Goal: Task Accomplishment & Management: Use online tool/utility

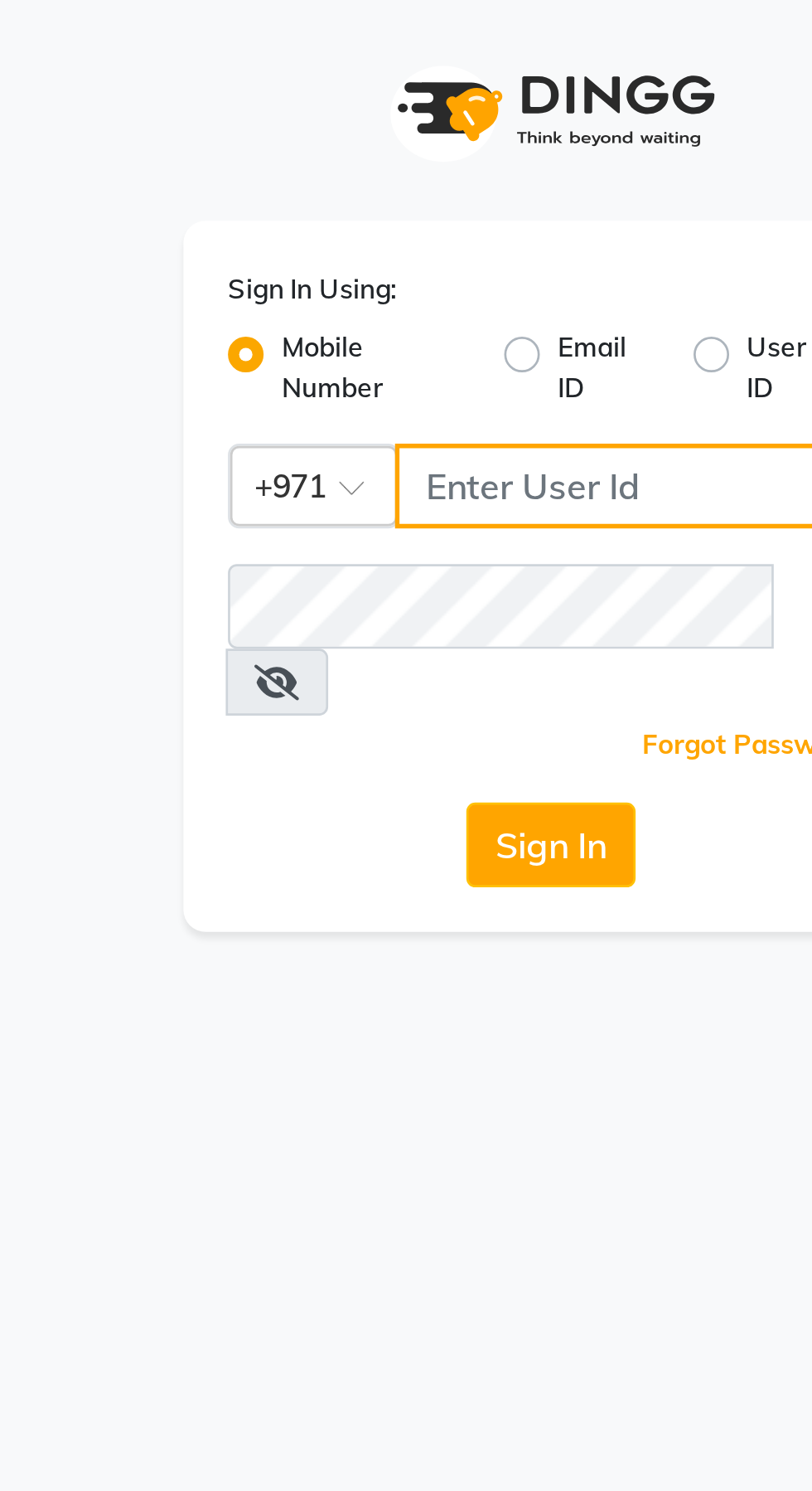
click at [408, 183] on input "Username" at bounding box center [437, 181] width 178 height 32
type input "526006747"
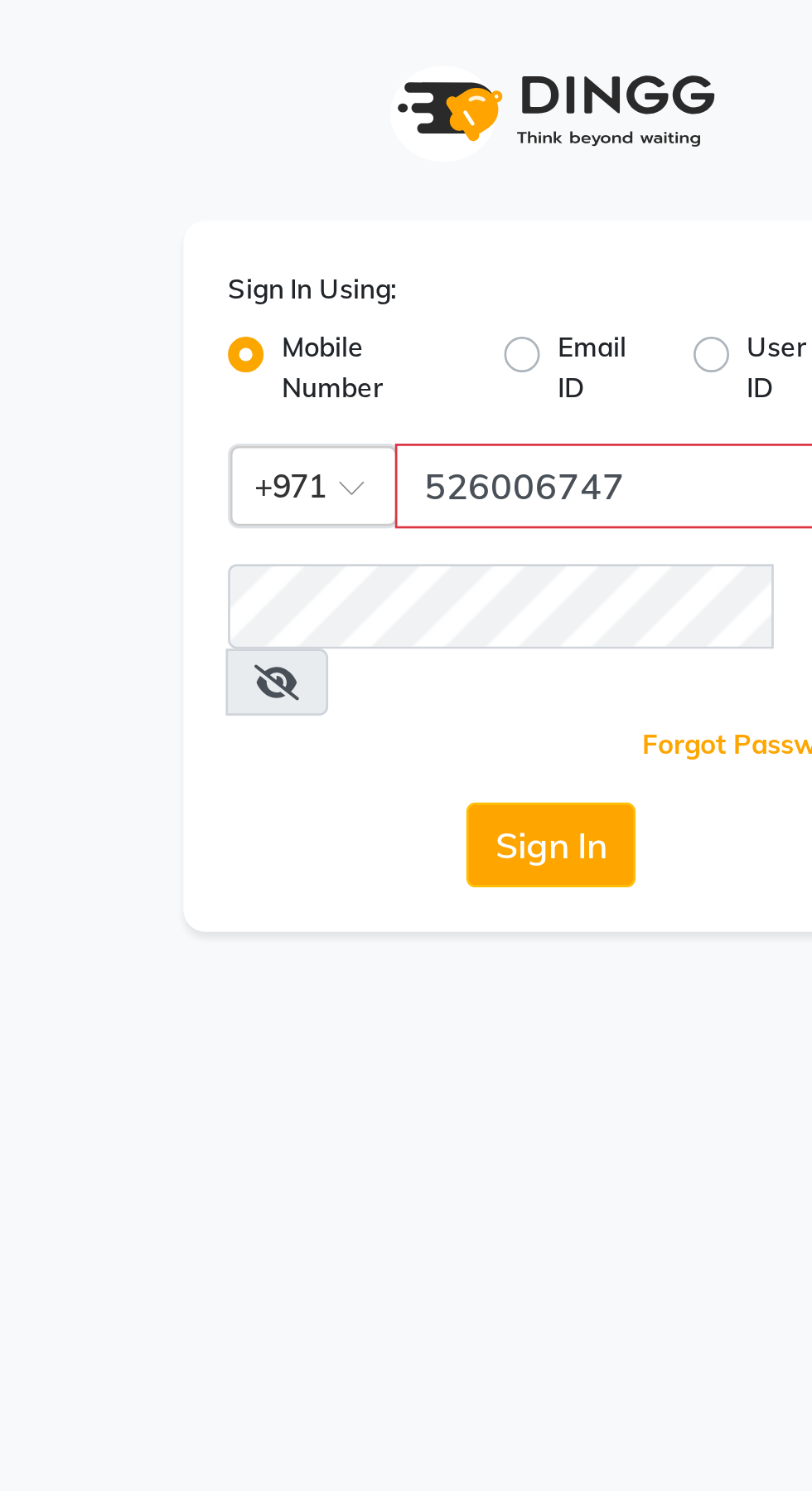
click at [375, 299] on button "Sign In" at bounding box center [406, 314] width 63 height 32
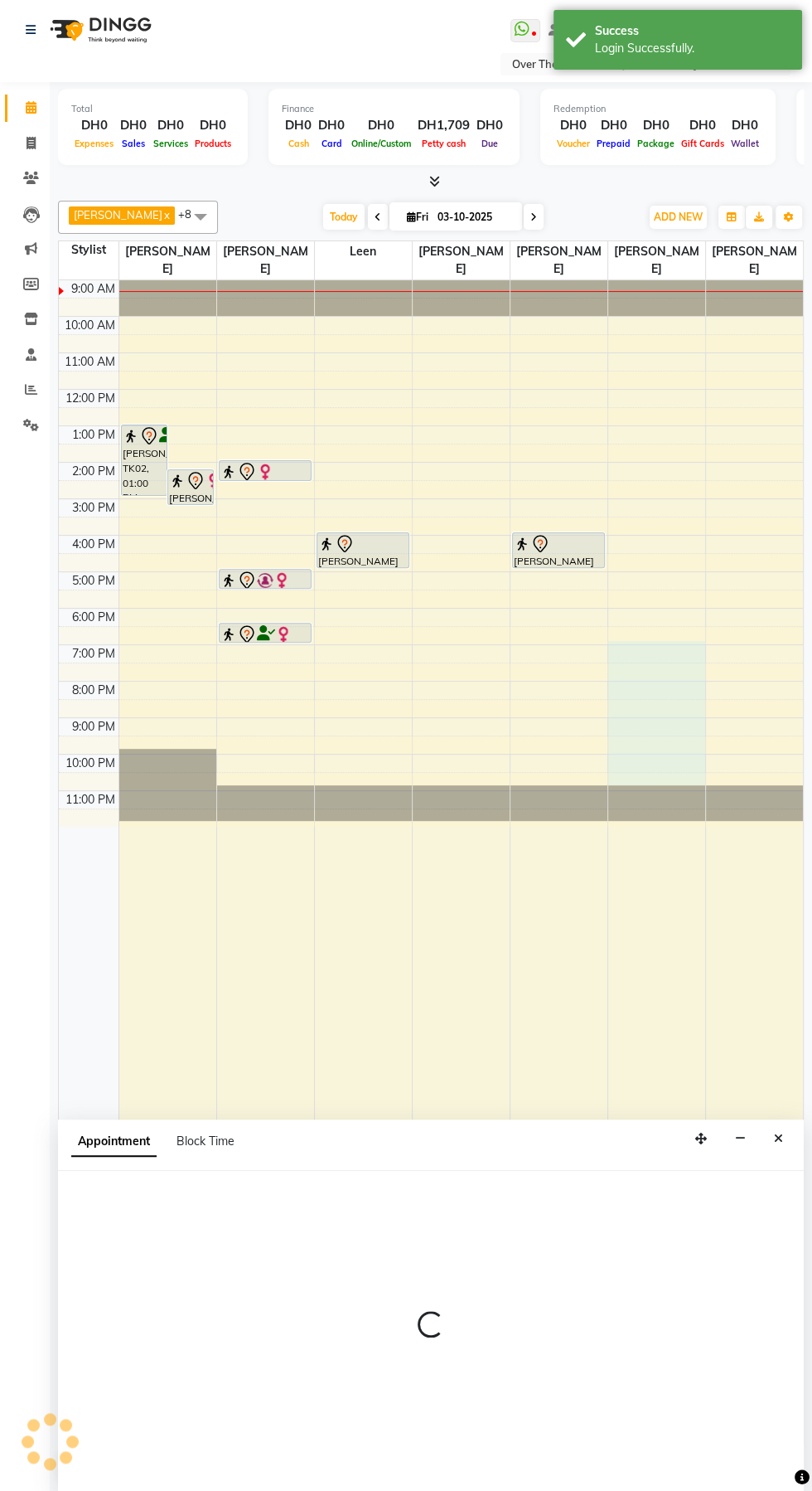
select select "92972"
select select "1140"
select select "tentative"
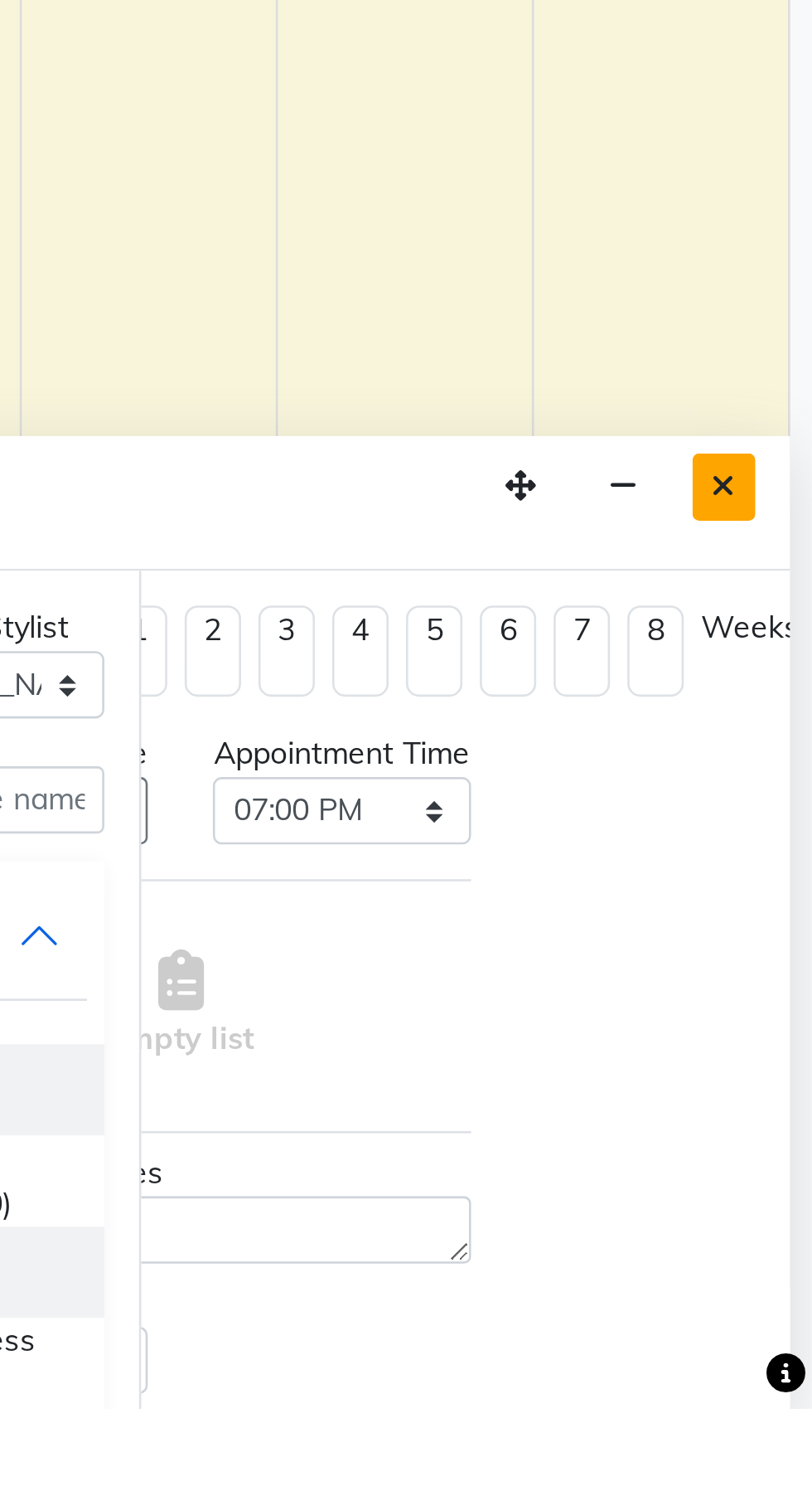
click at [788, 1137] on button "Close" at bounding box center [778, 1139] width 24 height 26
